Goal: Task Accomplishment & Management: Manage account settings

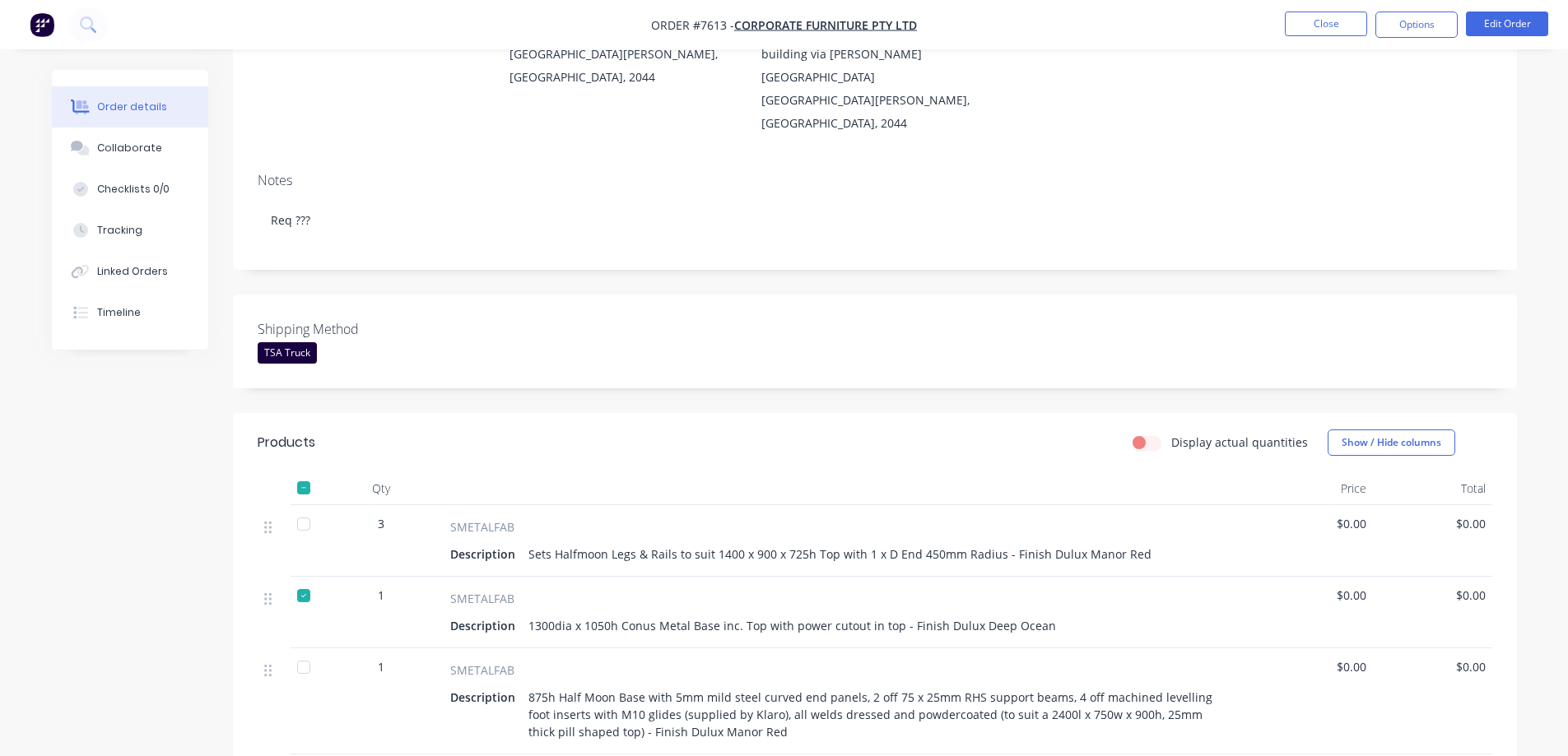
scroll to position [247, 0]
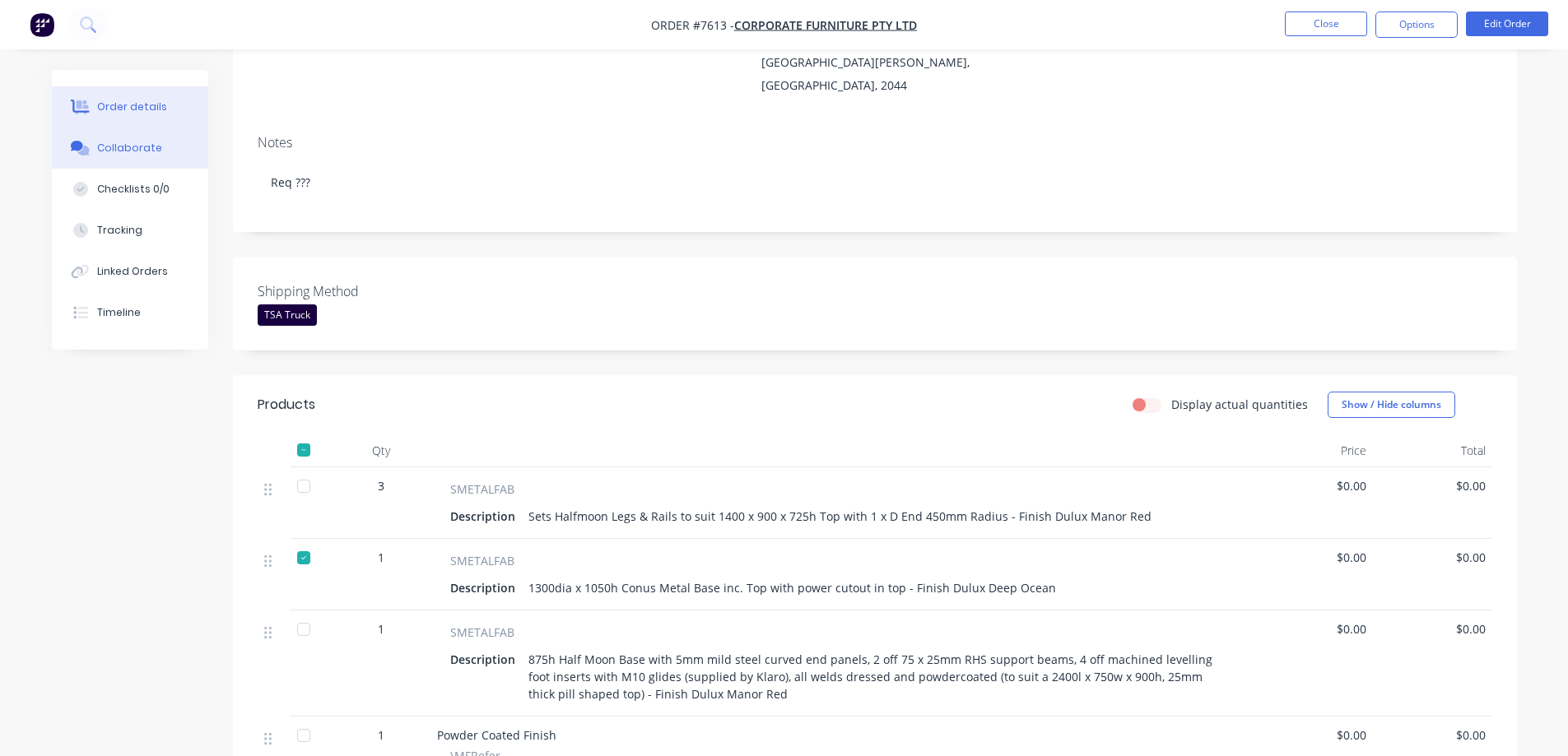
click at [102, 150] on div "Collaborate" at bounding box center [129, 148] width 65 height 15
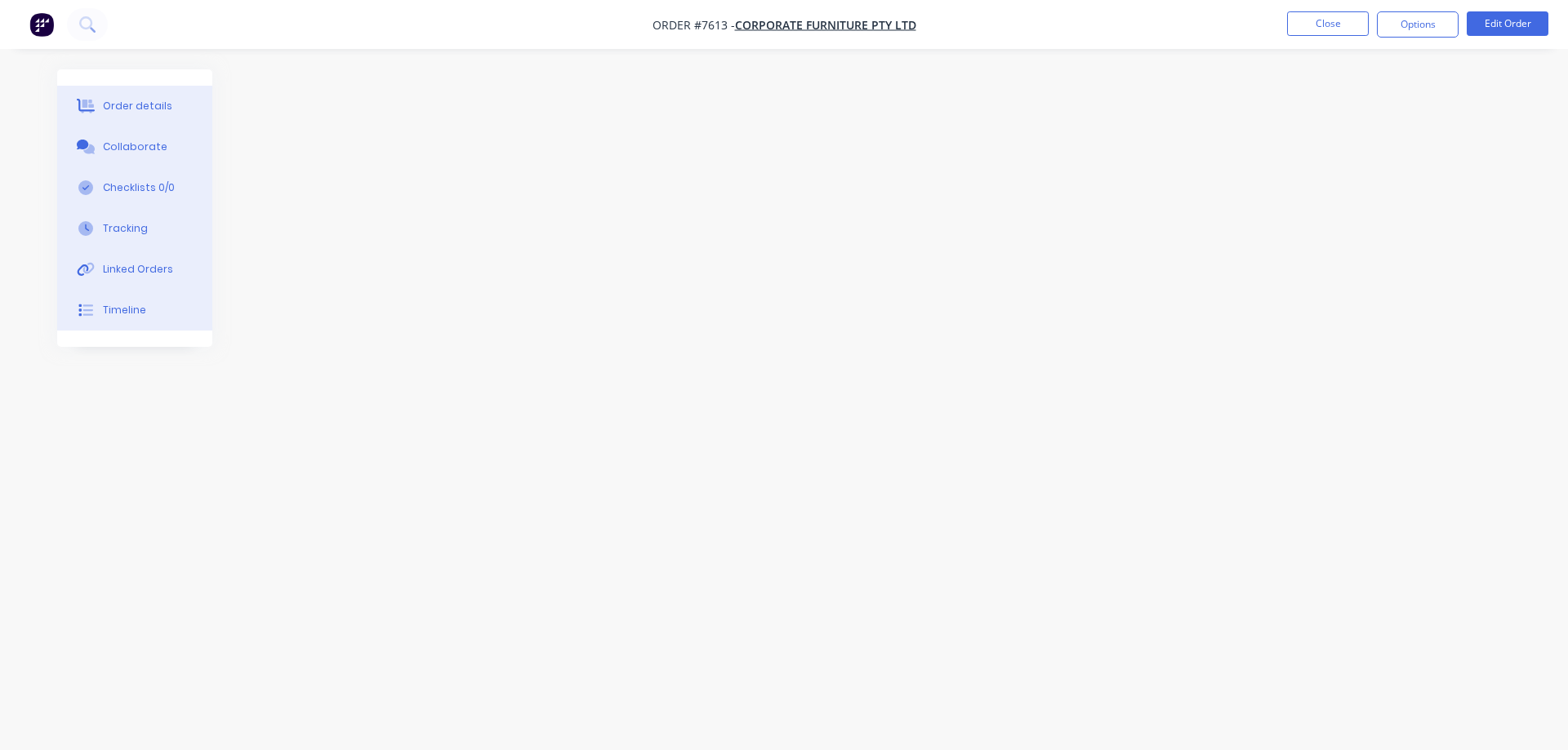
click at [116, 103] on div "Order details" at bounding box center [138, 106] width 70 height 15
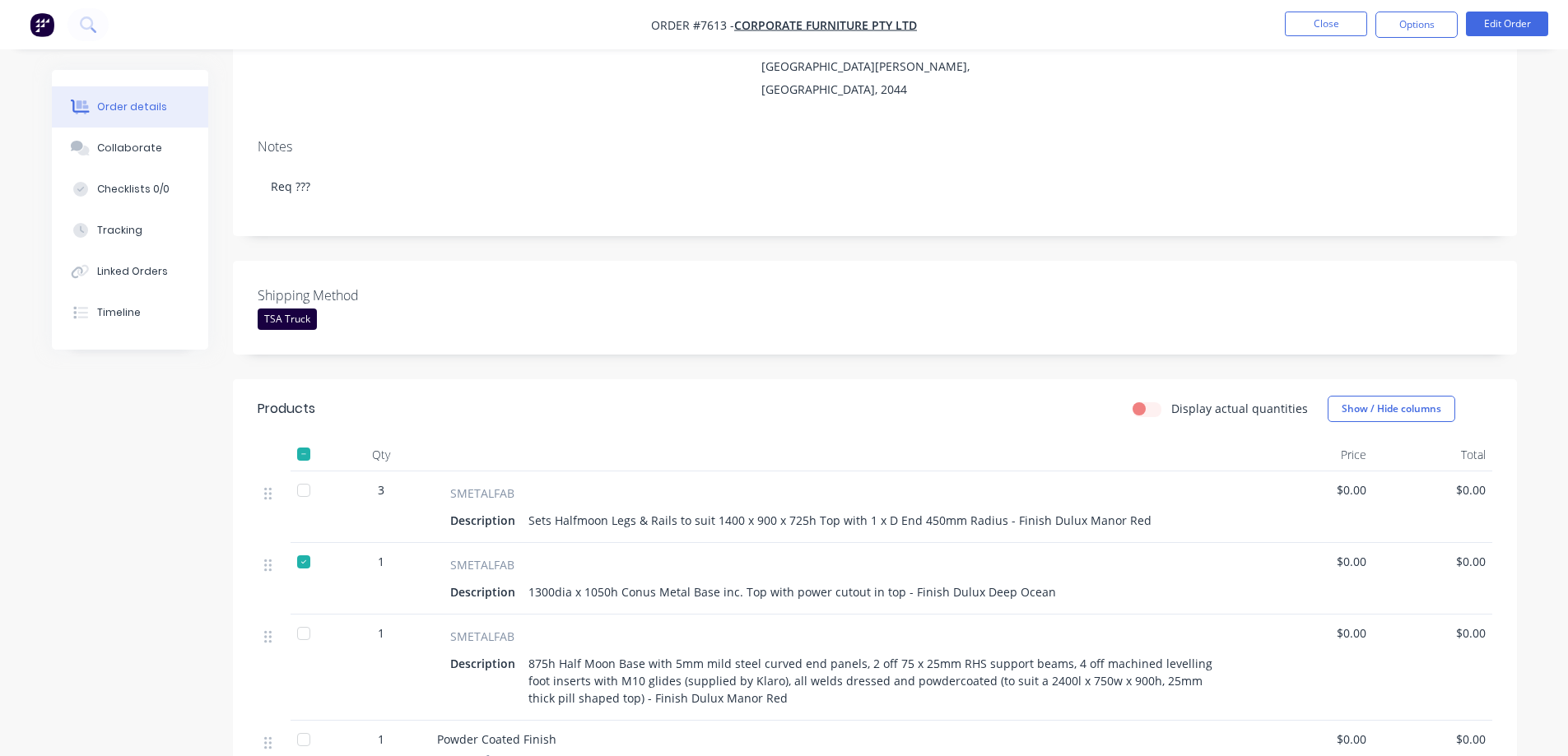
scroll to position [247, 0]
click at [1516, 19] on button "Edit Order" at bounding box center [1507, 24] width 83 height 25
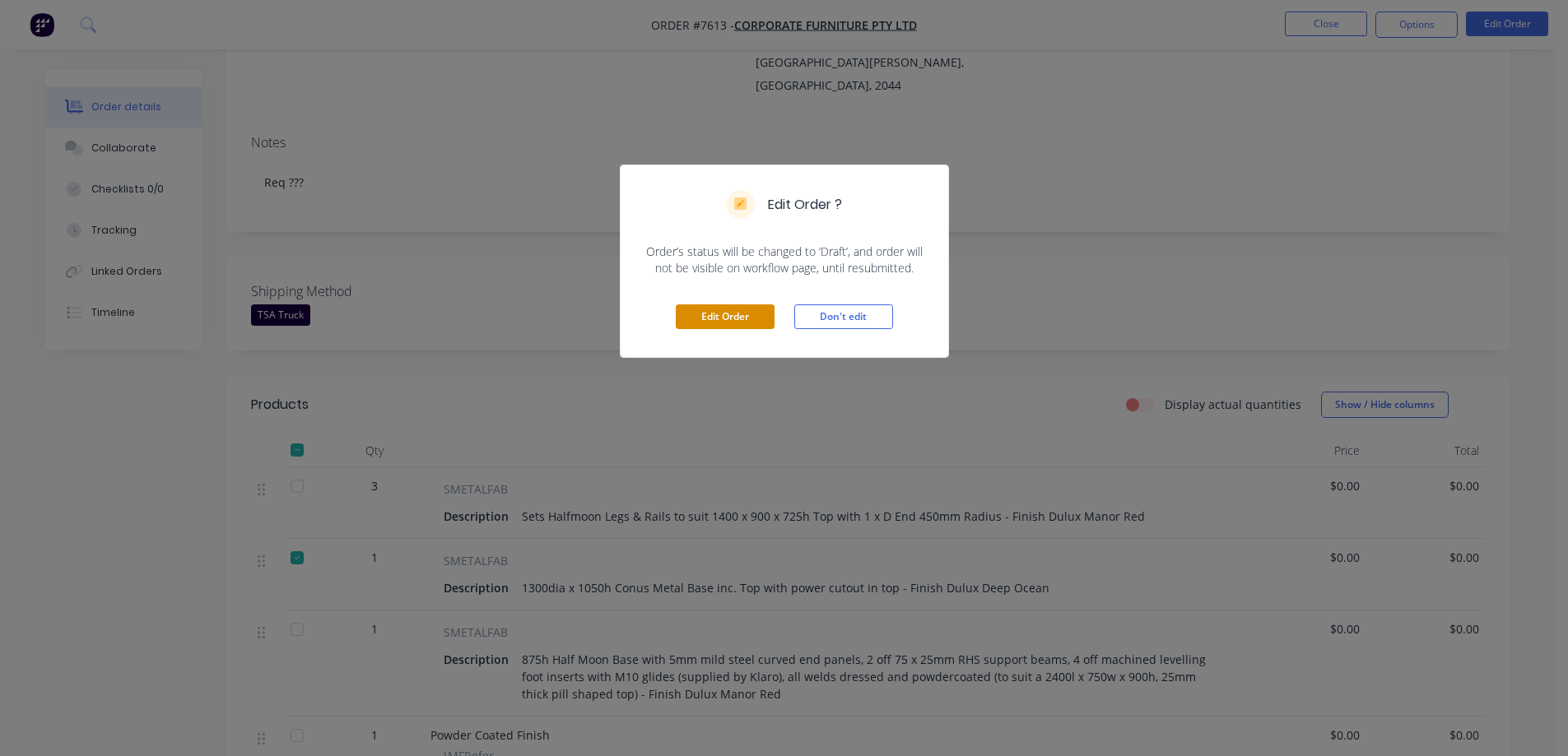
click at [728, 309] on button "Edit Order" at bounding box center [725, 317] width 99 height 25
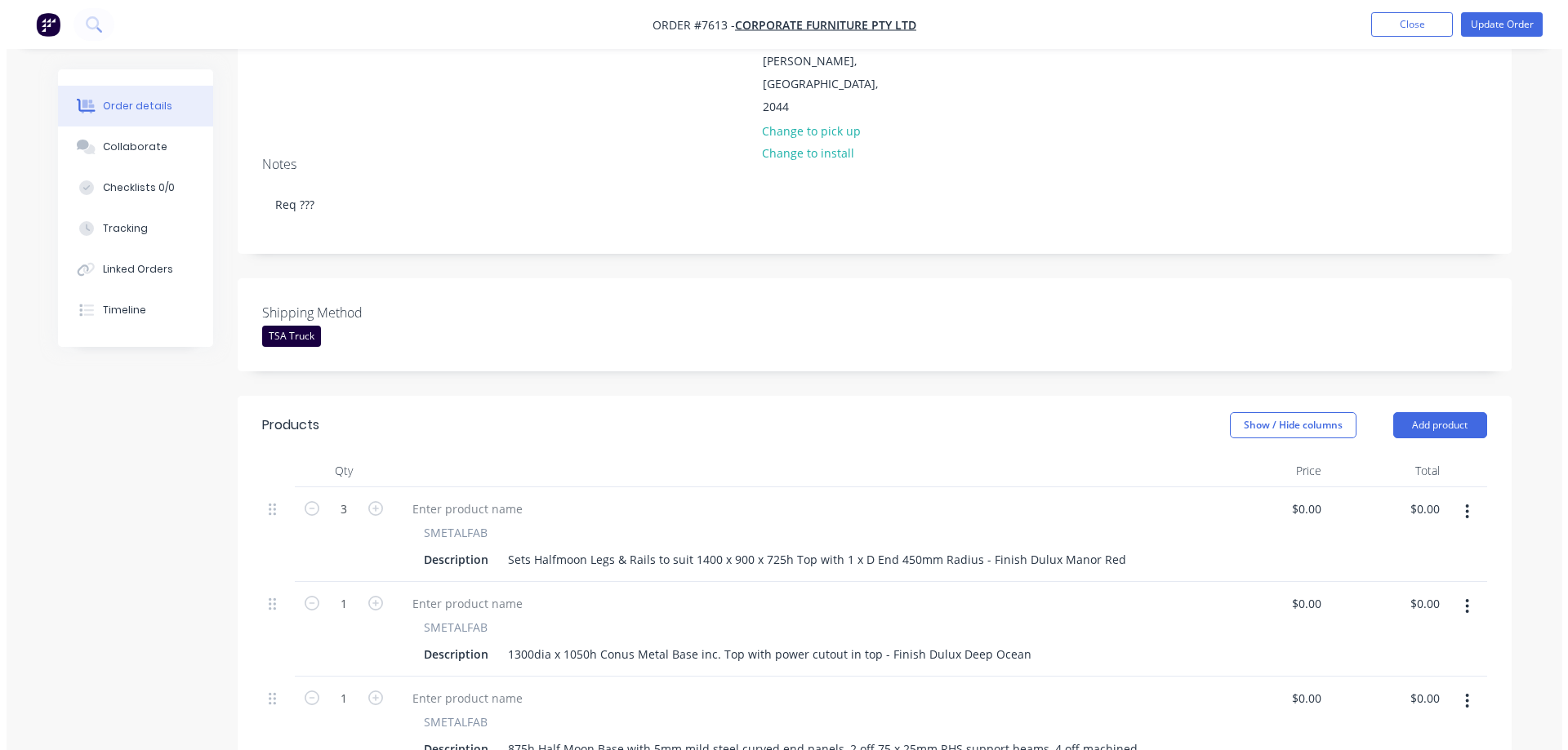
scroll to position [327, 0]
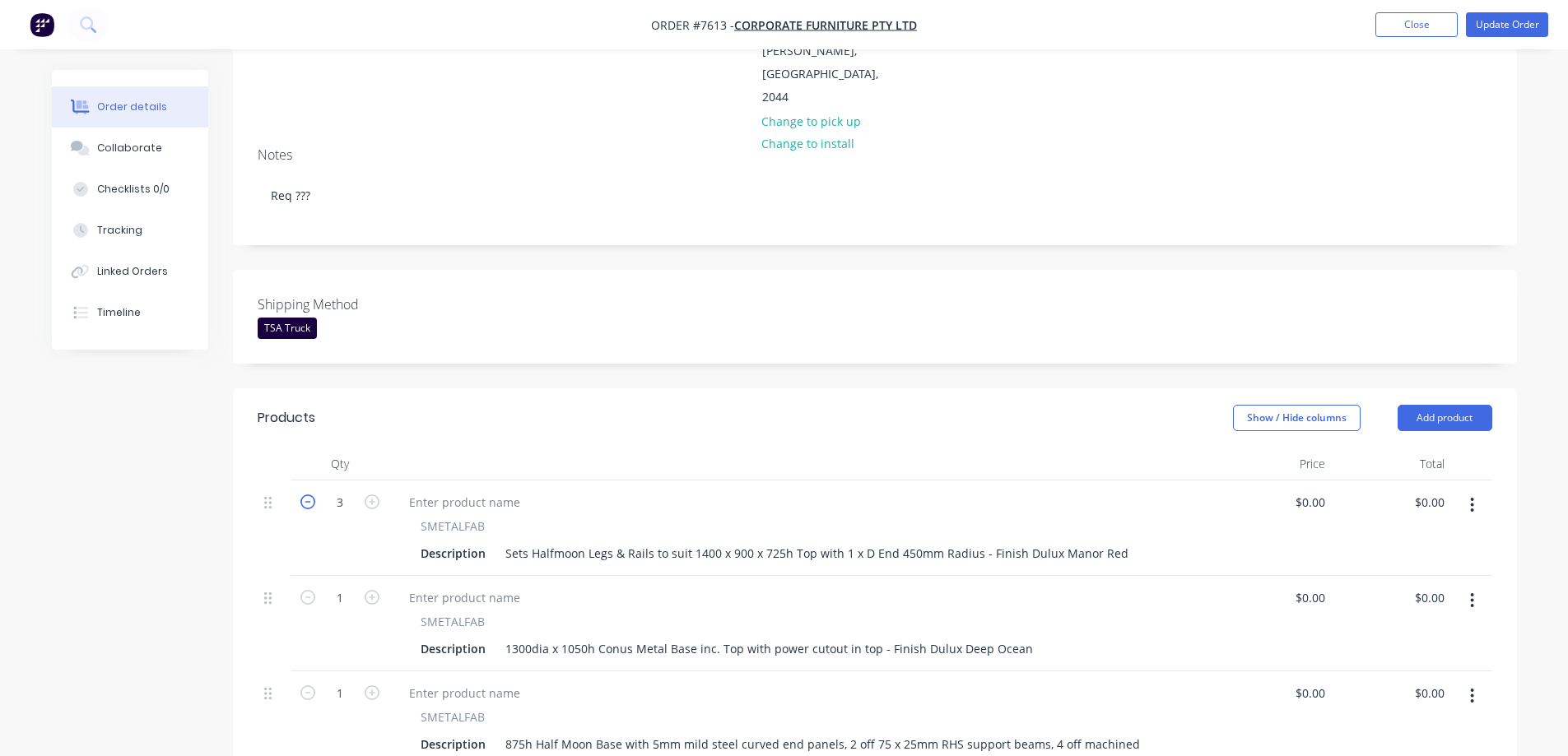
click at [302, 495] on icon "button" at bounding box center [308, 502] width 15 height 15
type input "2"
click at [1522, 28] on button "Update Order" at bounding box center [1507, 25] width 83 height 25
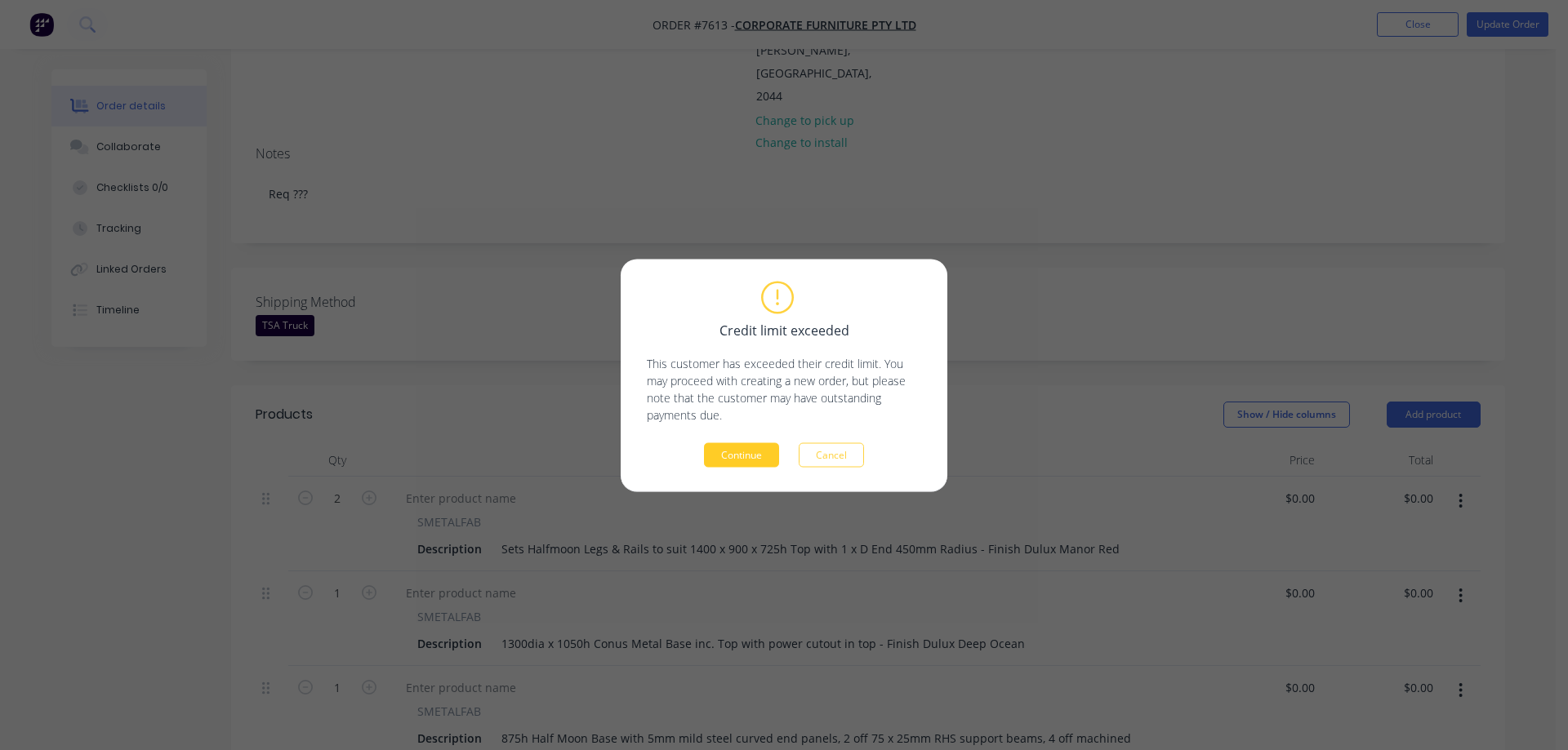
click at [743, 452] on button "Continue" at bounding box center [741, 455] width 75 height 25
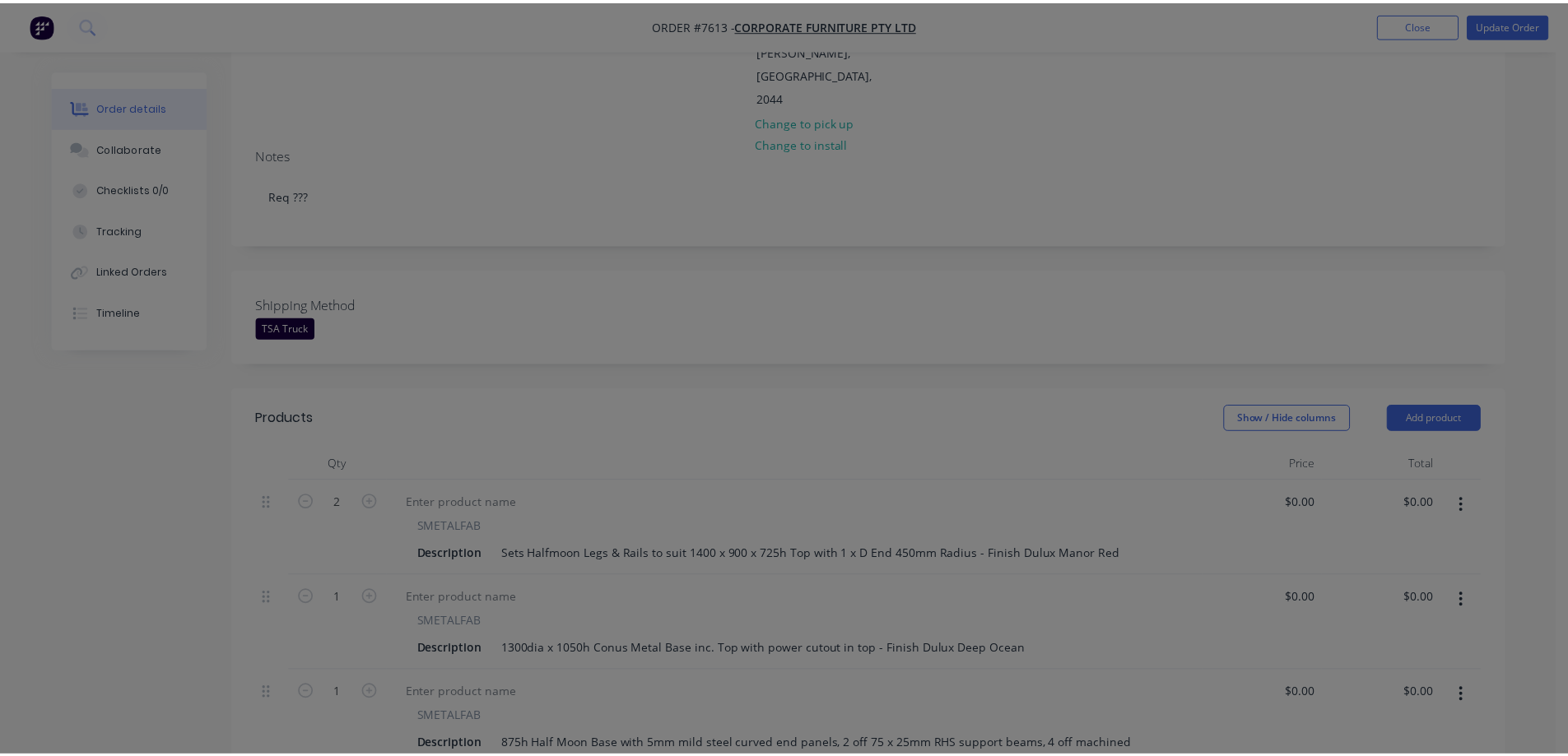
scroll to position [377, 0]
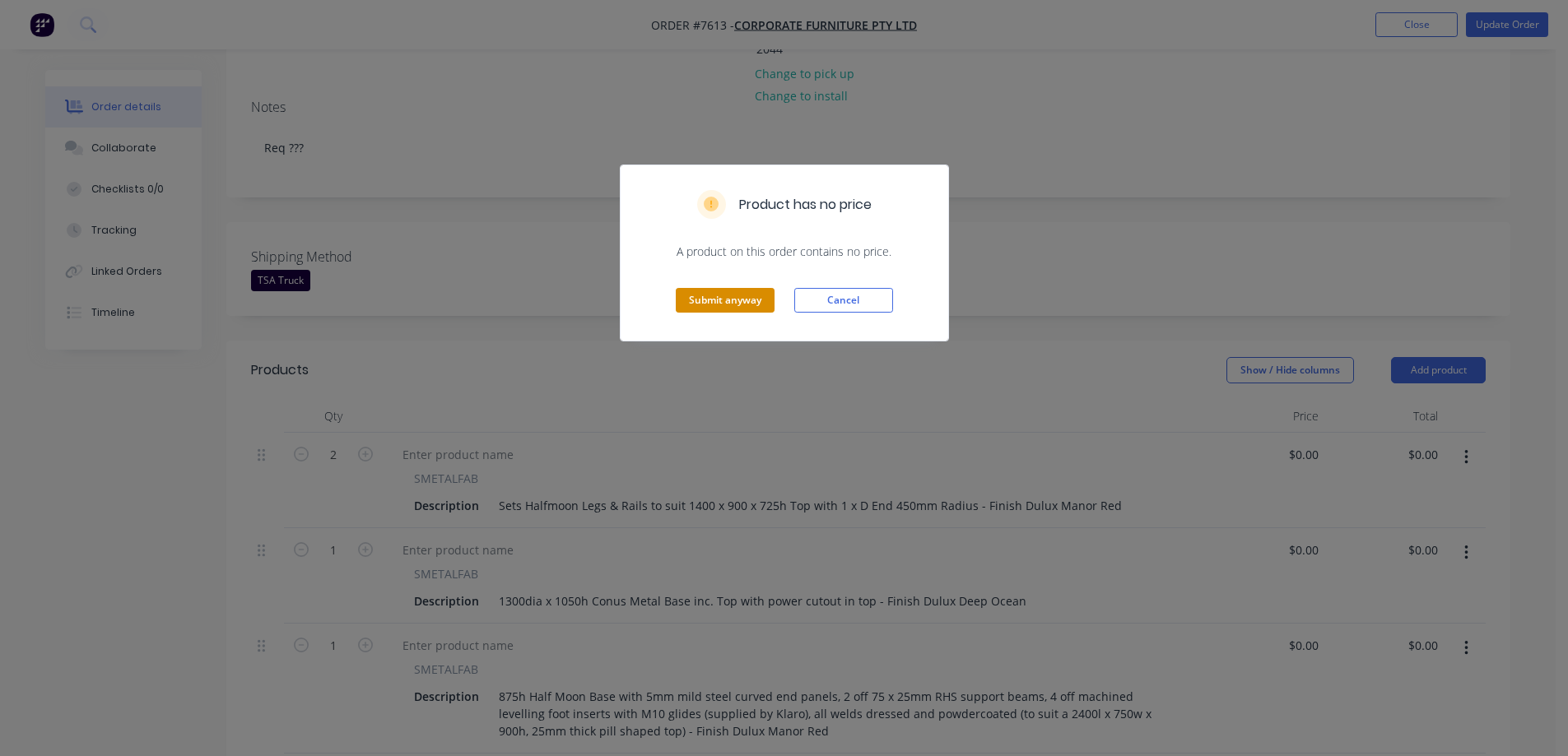
click at [720, 297] on button "Submit anyway" at bounding box center [725, 301] width 99 height 25
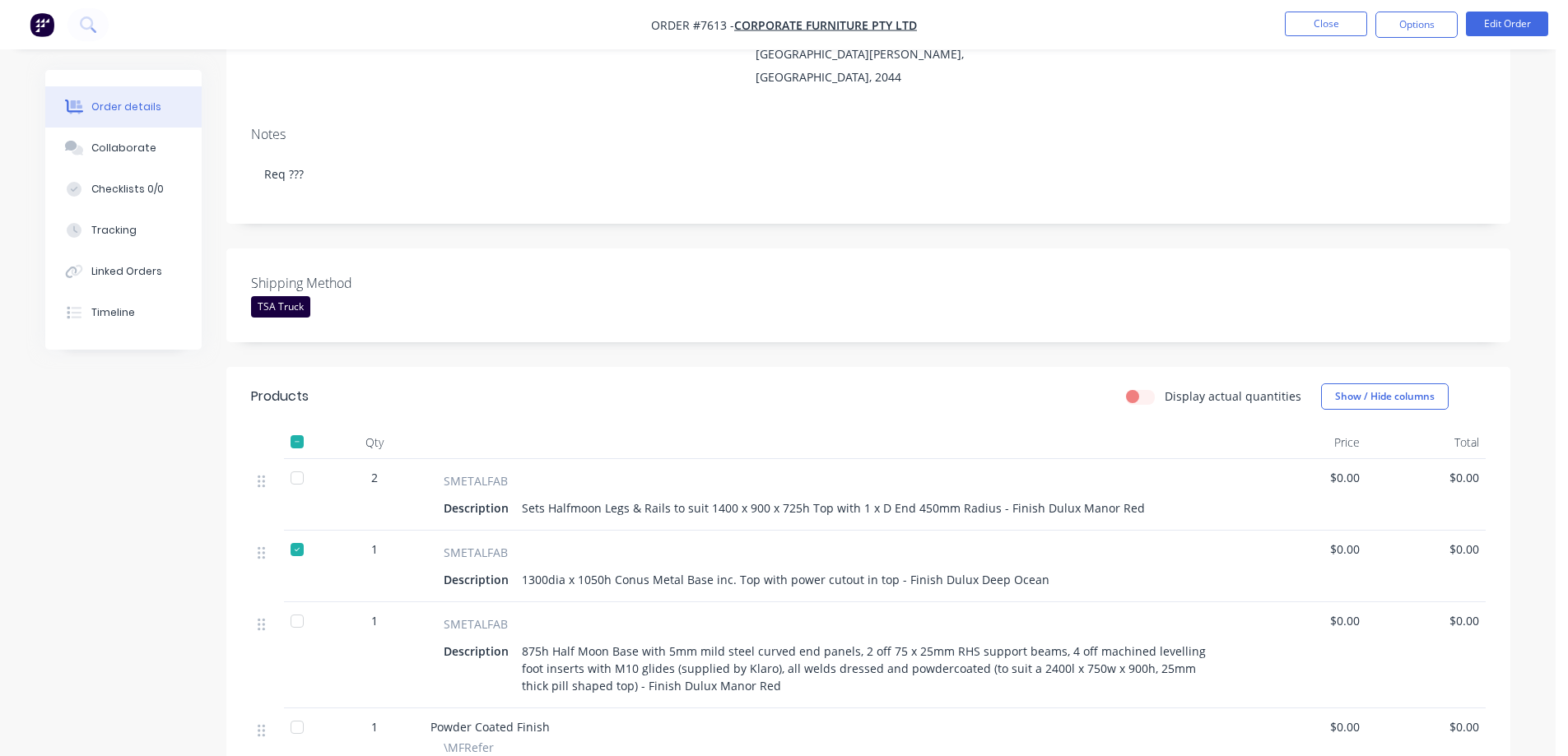
scroll to position [329, 0]
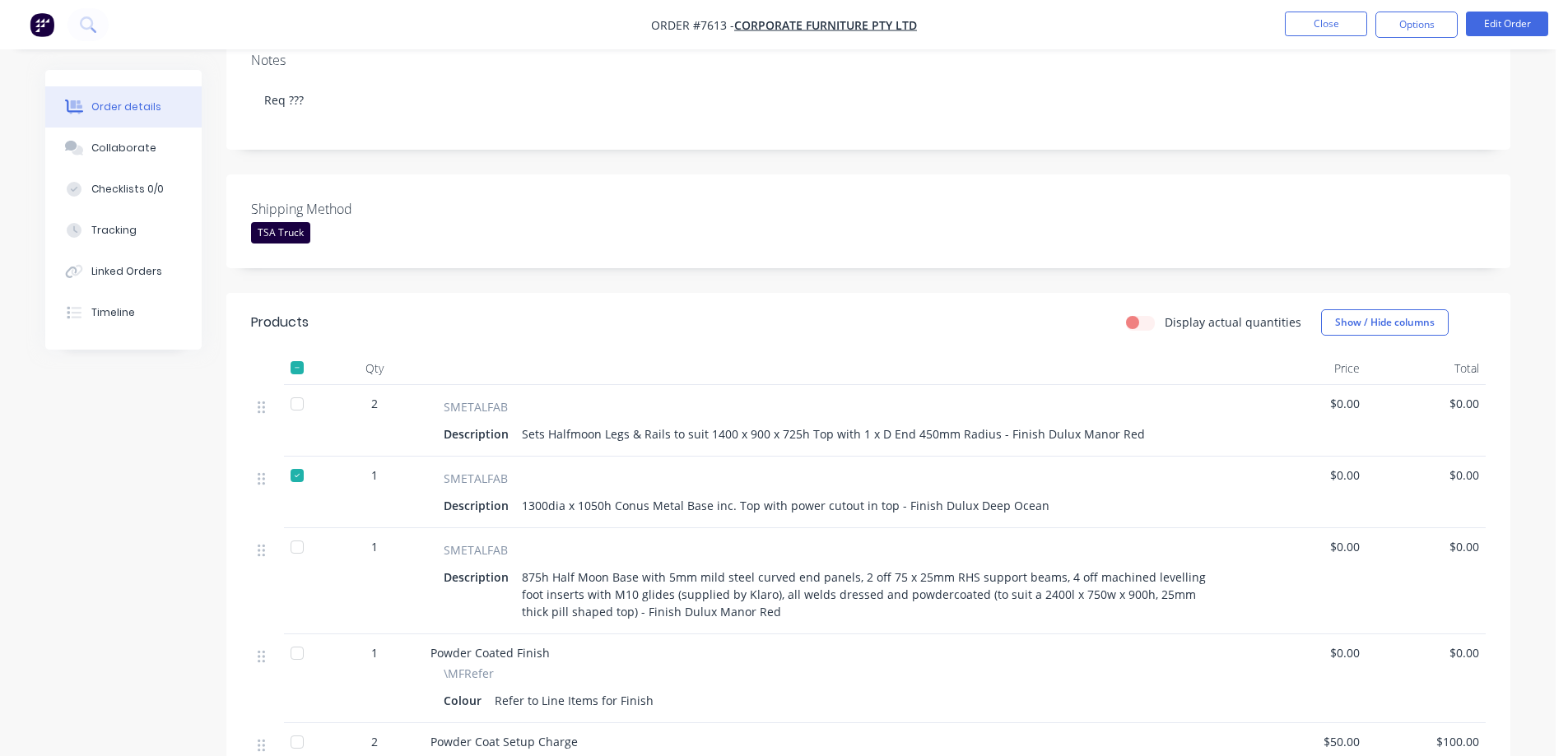
click at [297, 388] on div at bounding box center [297, 403] width 33 height 33
